Goal: Task Accomplishment & Management: Use online tool/utility

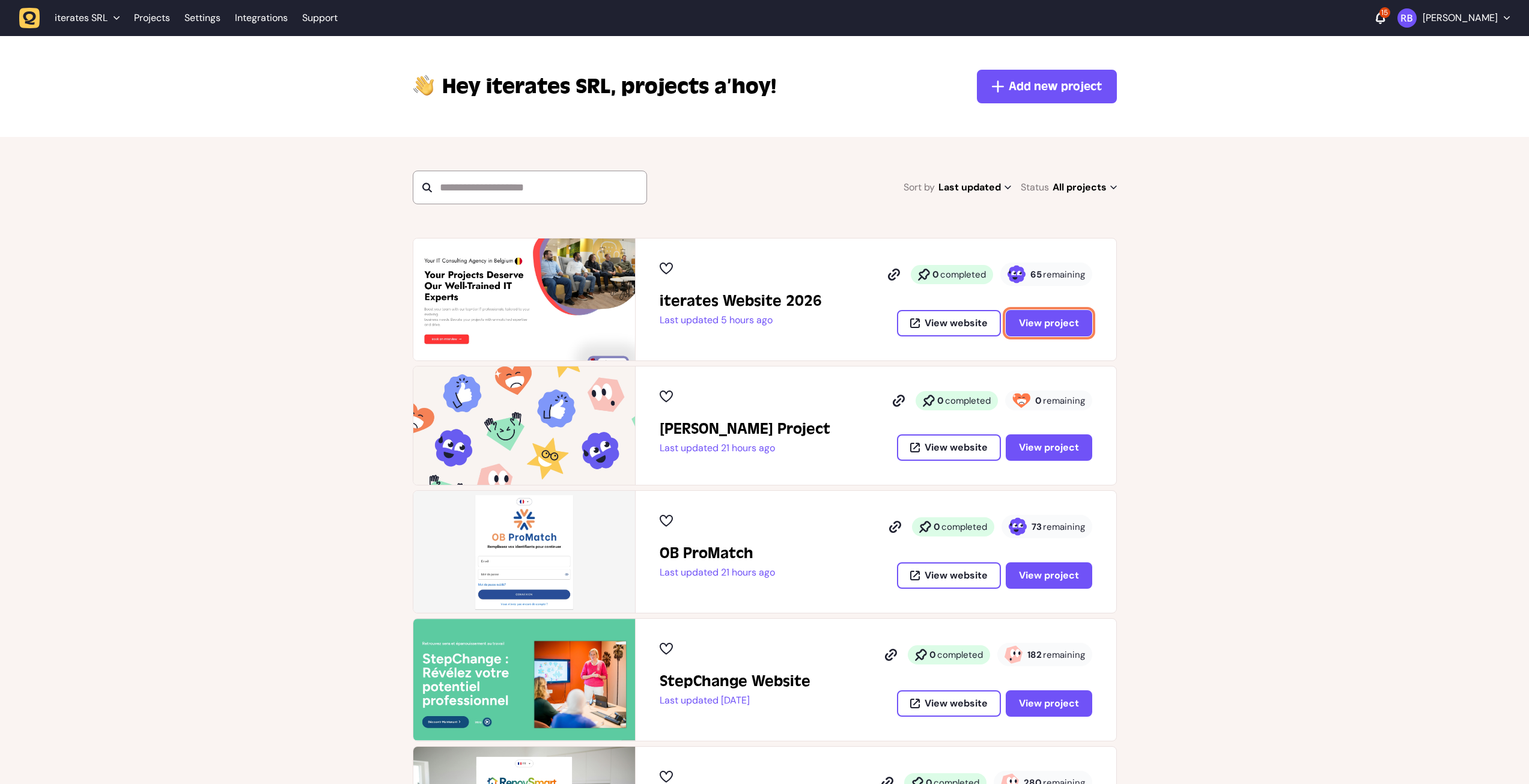
click at [1083, 334] on button "View project" at bounding box center [1049, 323] width 86 height 26
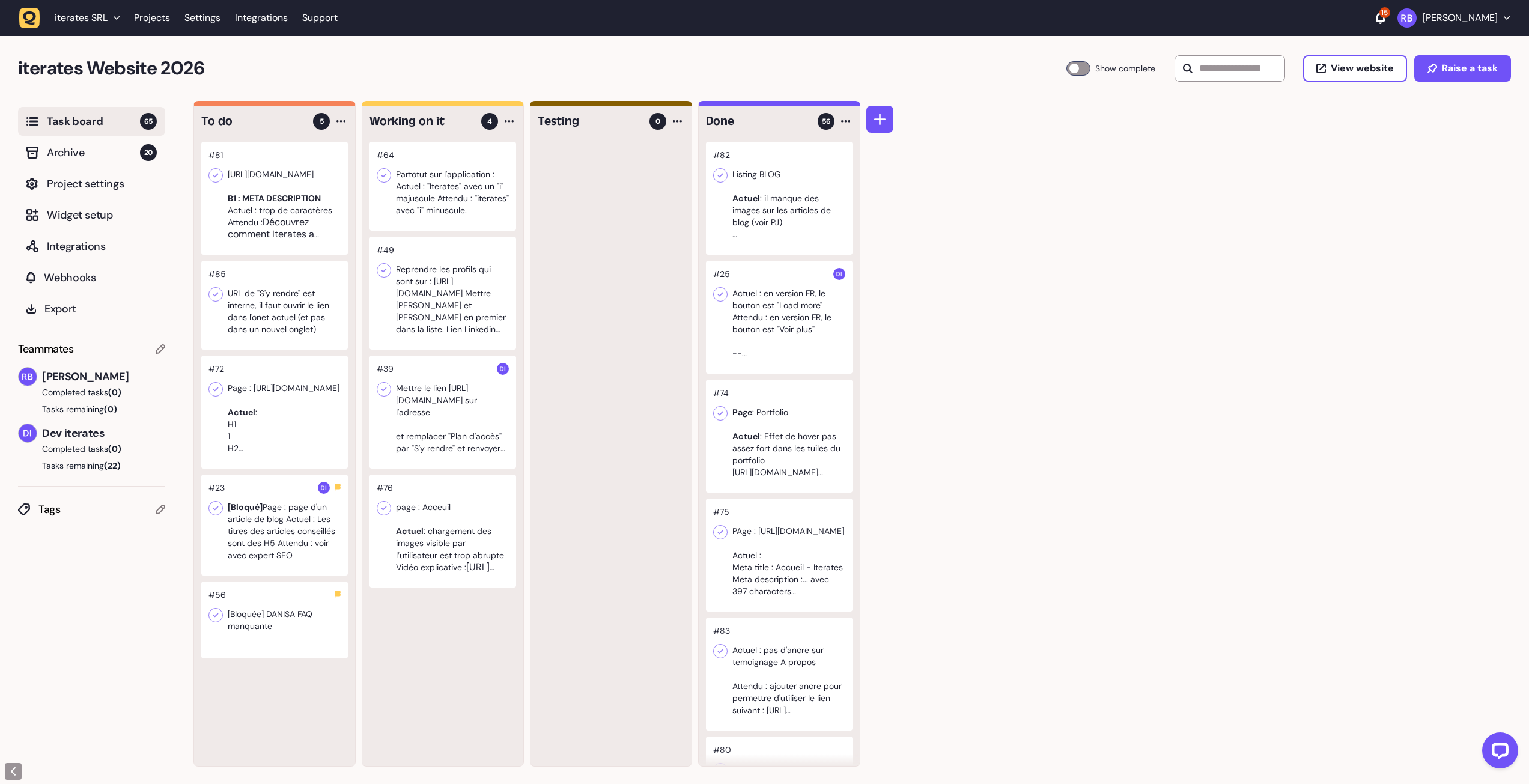
click at [641, 163] on div at bounding box center [611, 454] width 161 height 624
click at [678, 114] on div at bounding box center [677, 121] width 15 height 15
click at [661, 143] on div "Add Task" at bounding box center [632, 146] width 87 height 12
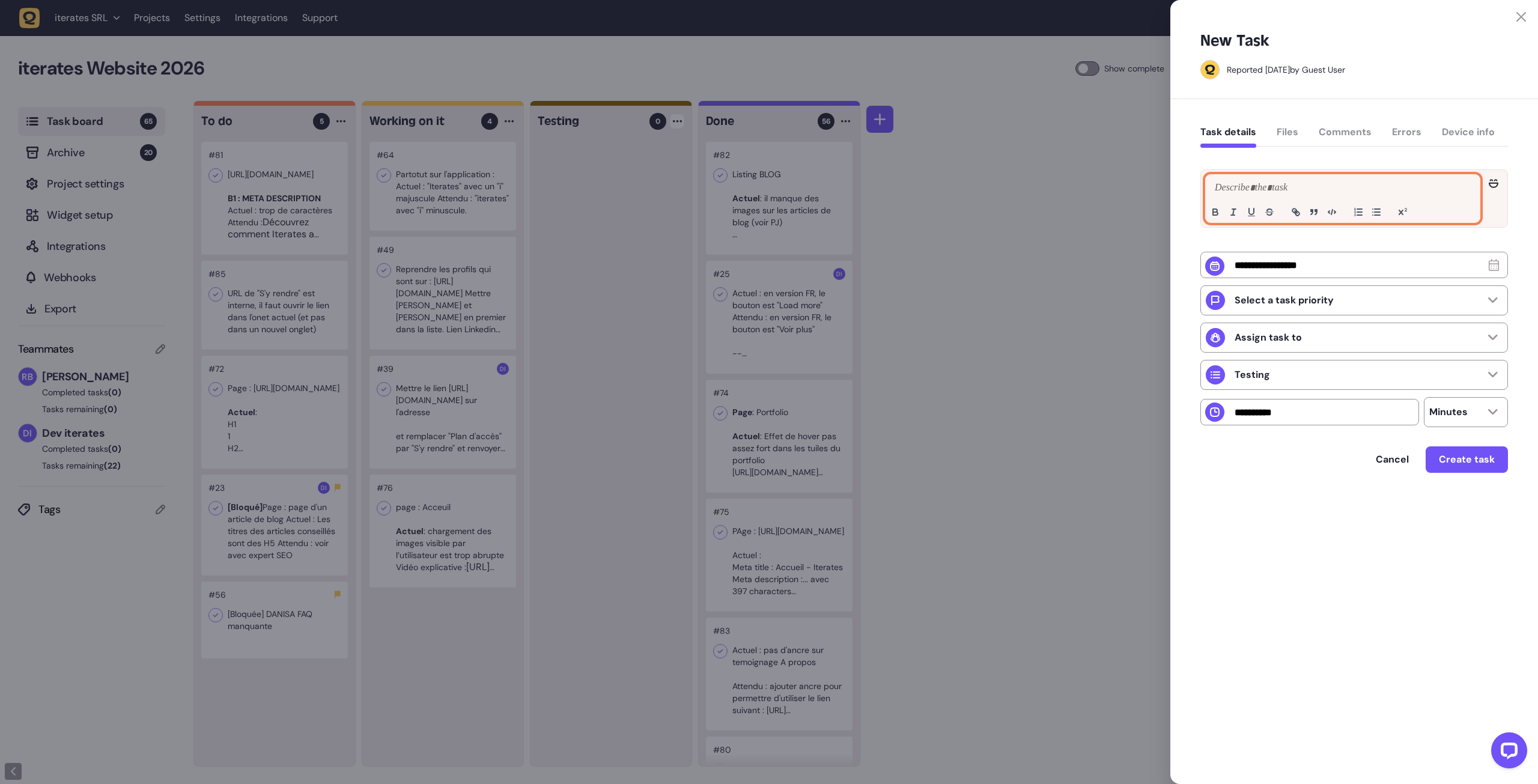
click at [1257, 185] on p at bounding box center [1343, 188] width 262 height 15
click at [1212, 187] on p "**********" at bounding box center [1343, 188] width 262 height 15
click at [1362, 185] on p "**********" at bounding box center [1343, 188] width 262 height 15
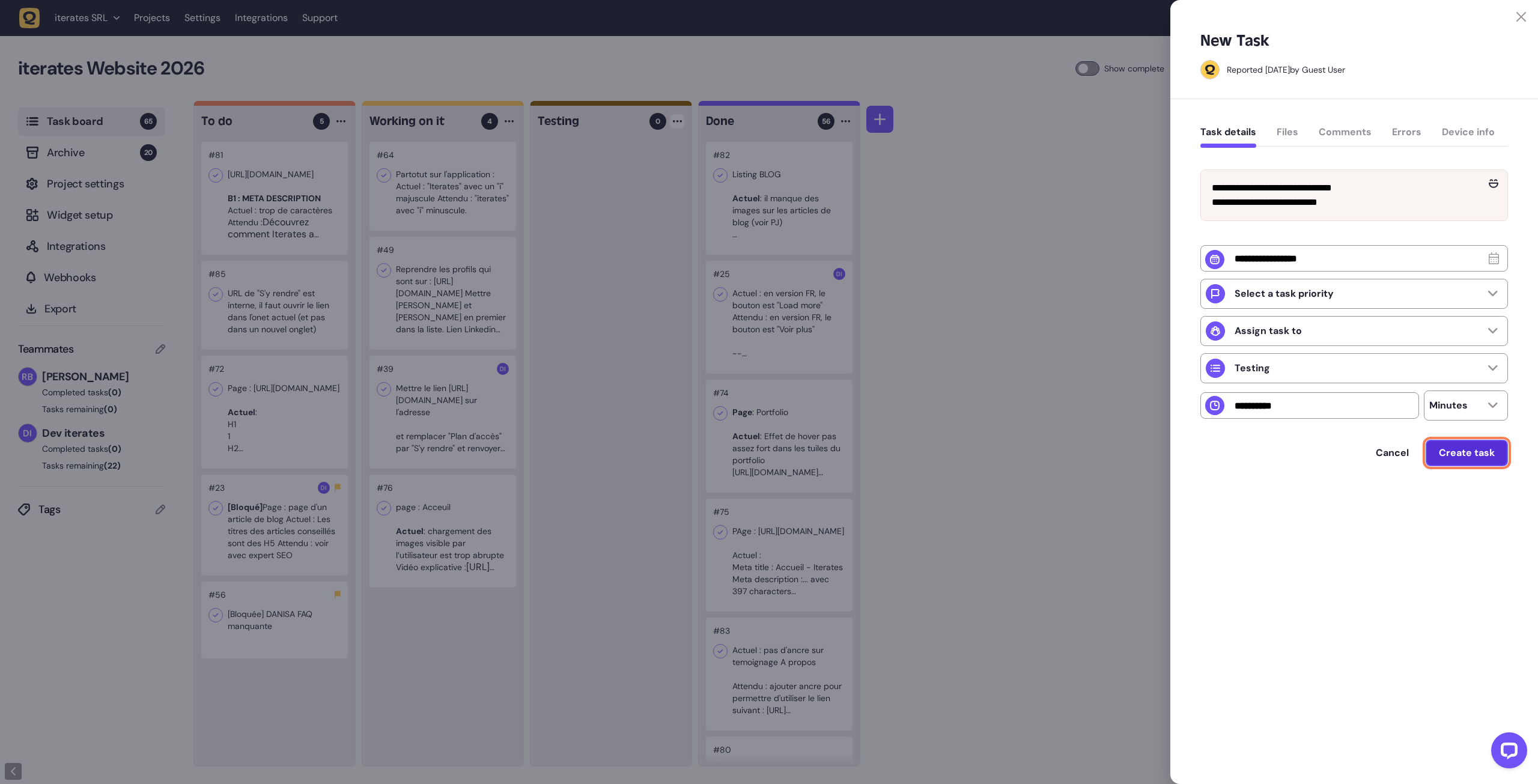
click at [1455, 458] on span "Create task" at bounding box center [1466, 453] width 56 height 10
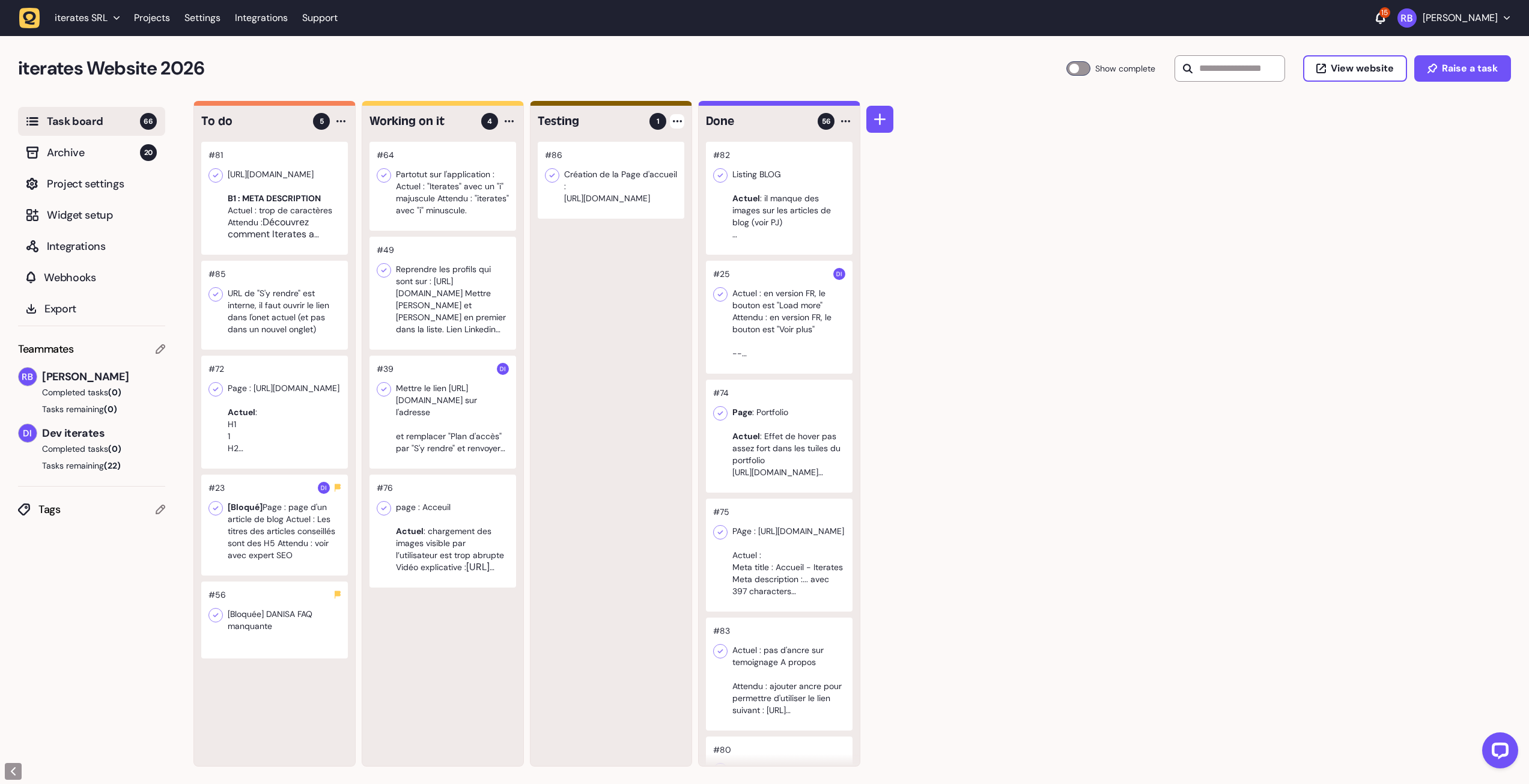
click at [615, 182] on div at bounding box center [610, 181] width 146 height 77
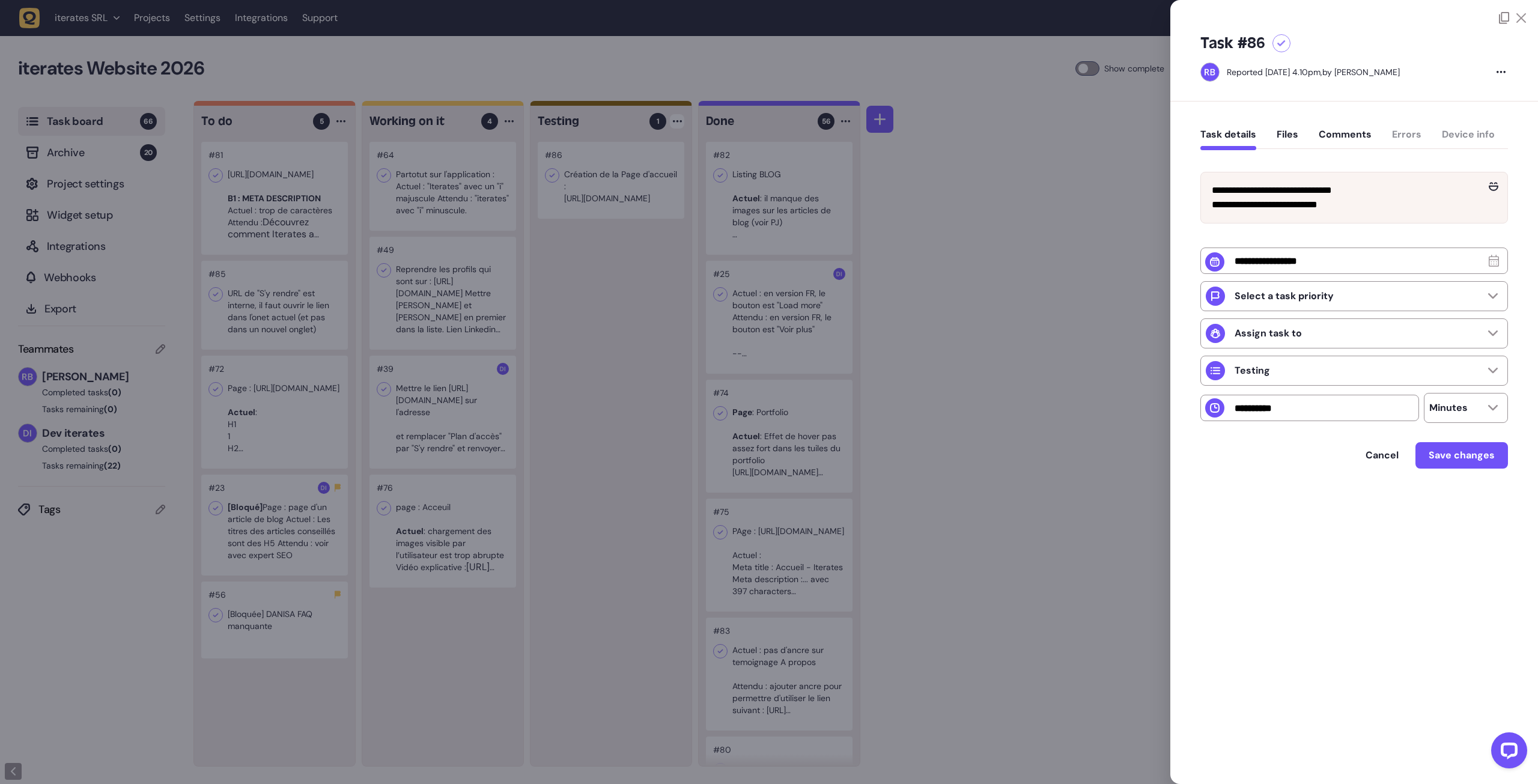
click at [1503, 19] on icon at bounding box center [1504, 18] width 10 height 12
click at [1465, 460] on span "Save changes" at bounding box center [1462, 455] width 66 height 10
